Goal: Transaction & Acquisition: Purchase product/service

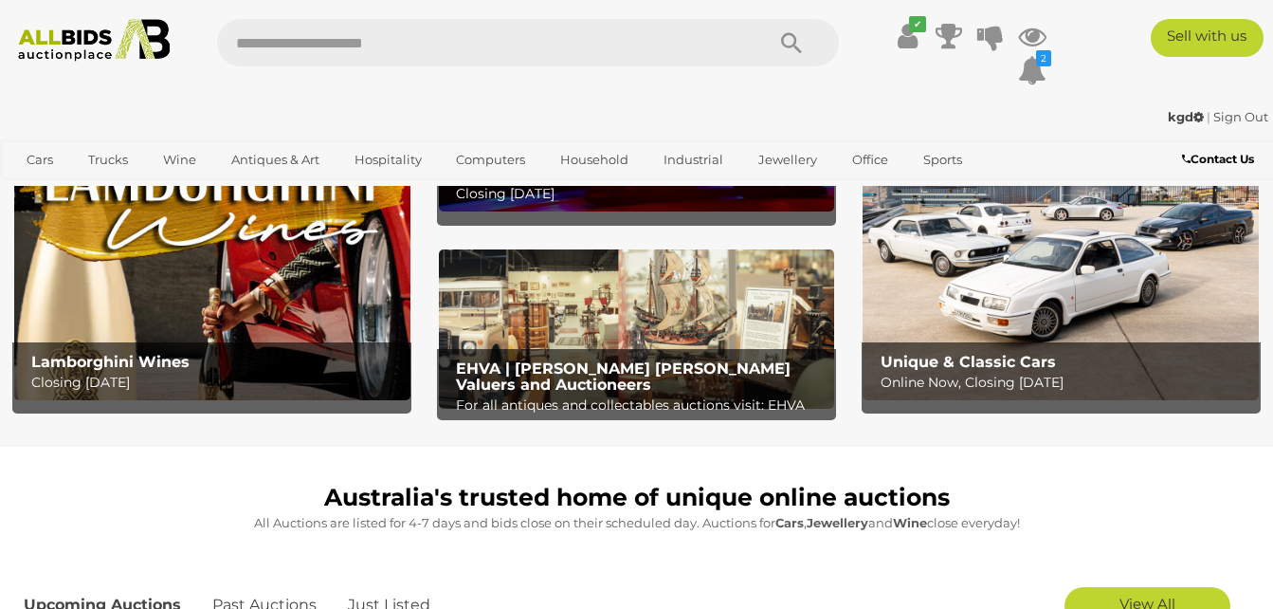
scroll to position [190, 0]
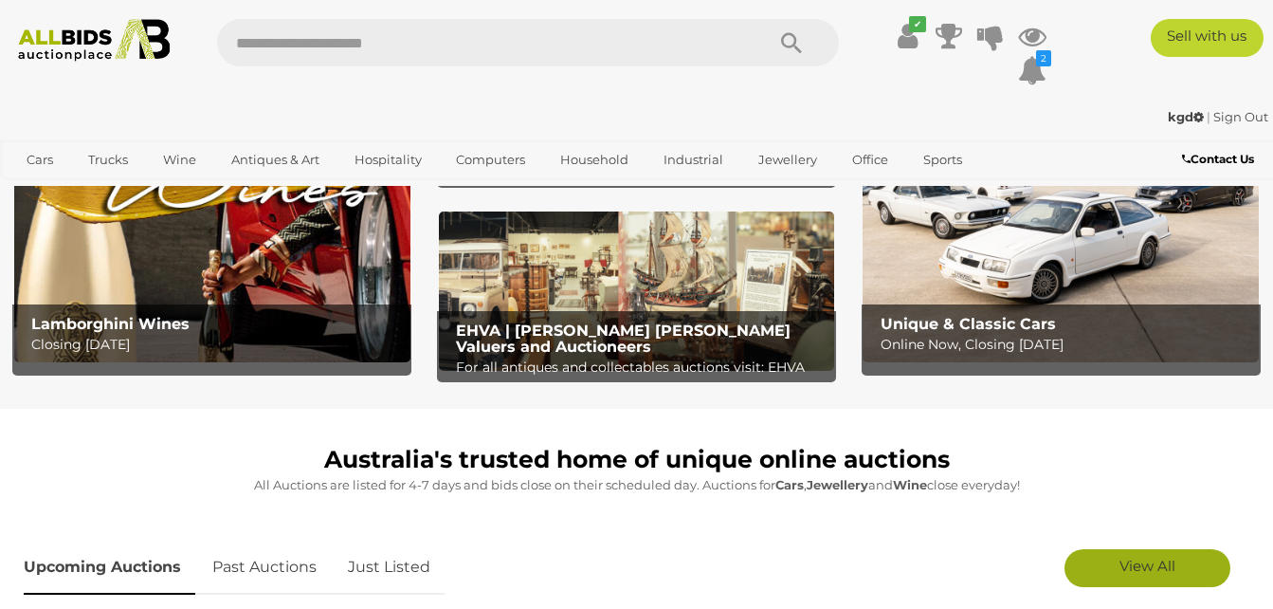
click at [1164, 574] on span "View All" at bounding box center [1148, 565] width 56 height 18
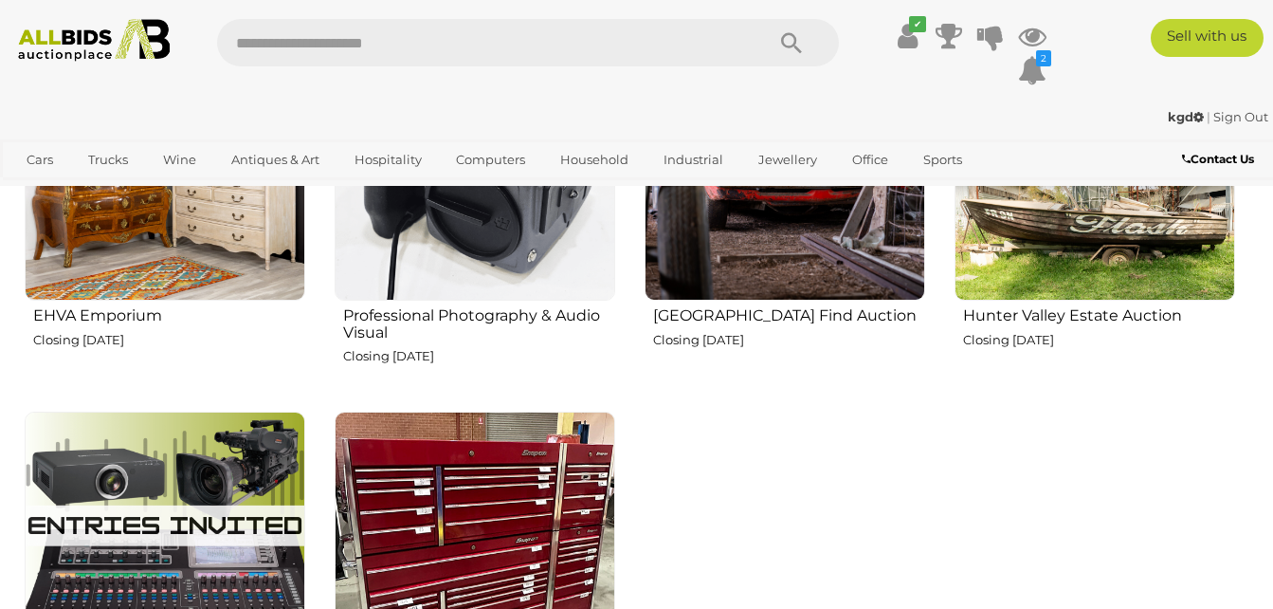
scroll to position [2515, 0]
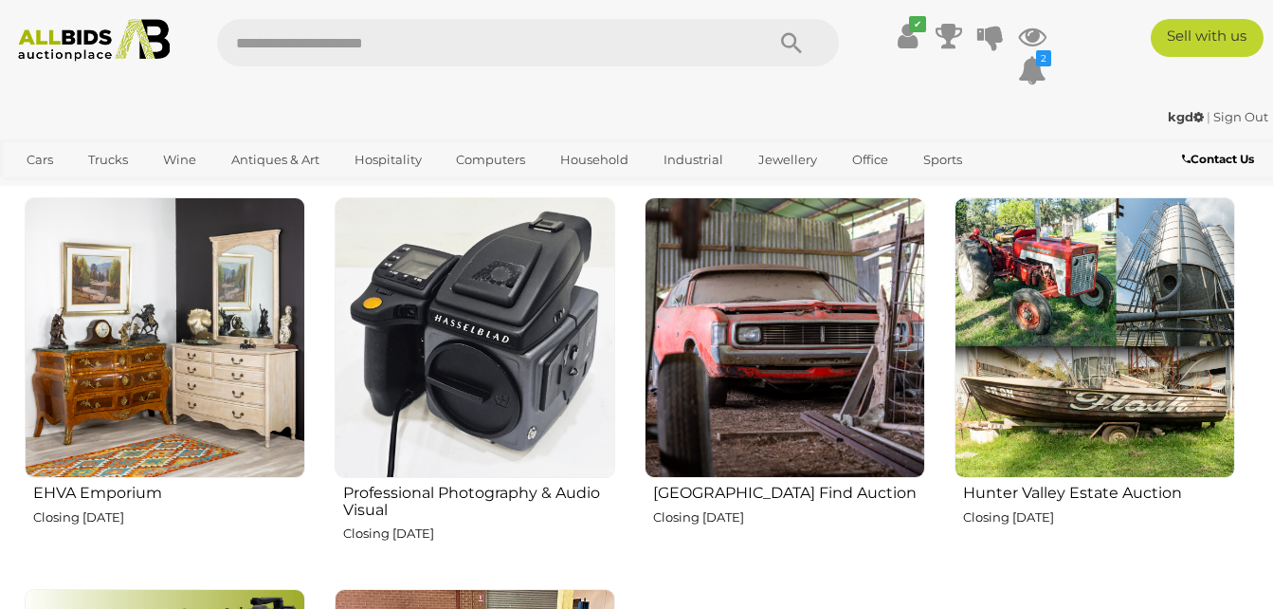
click at [239, 350] on img at bounding box center [165, 337] width 281 height 281
